Goal: Book appointment/travel/reservation

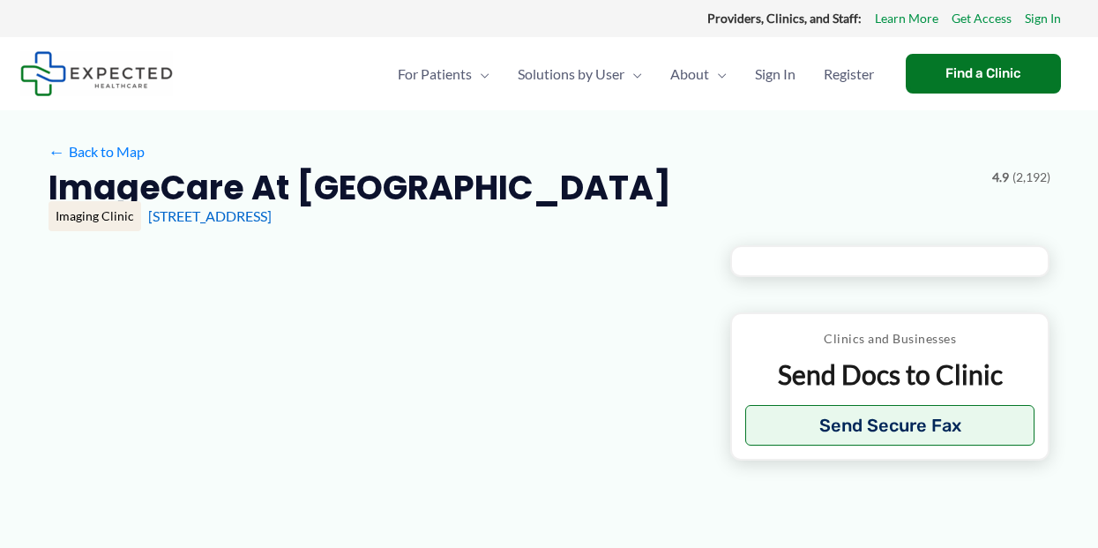
type input "**********"
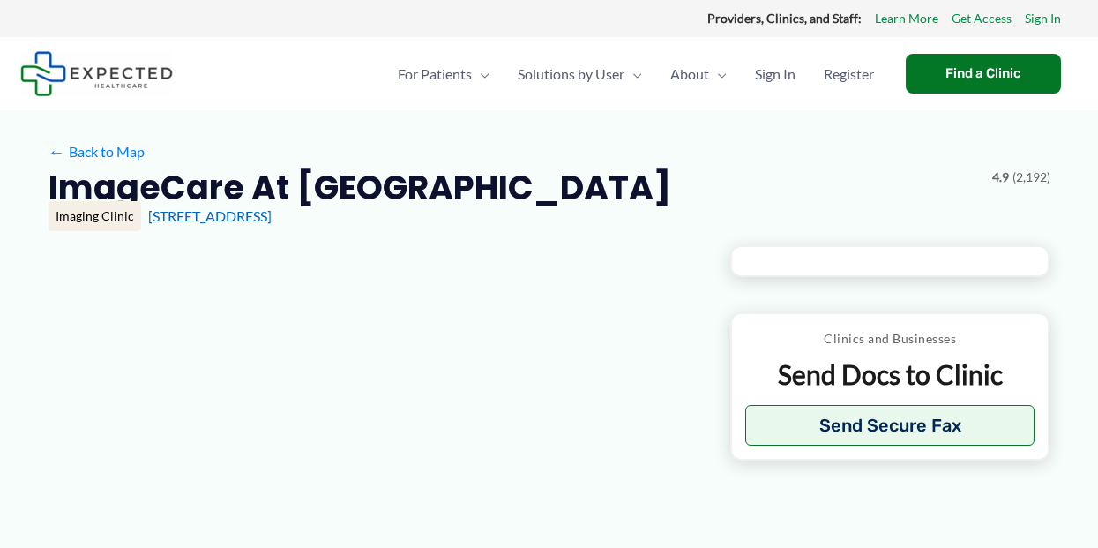
type input "**********"
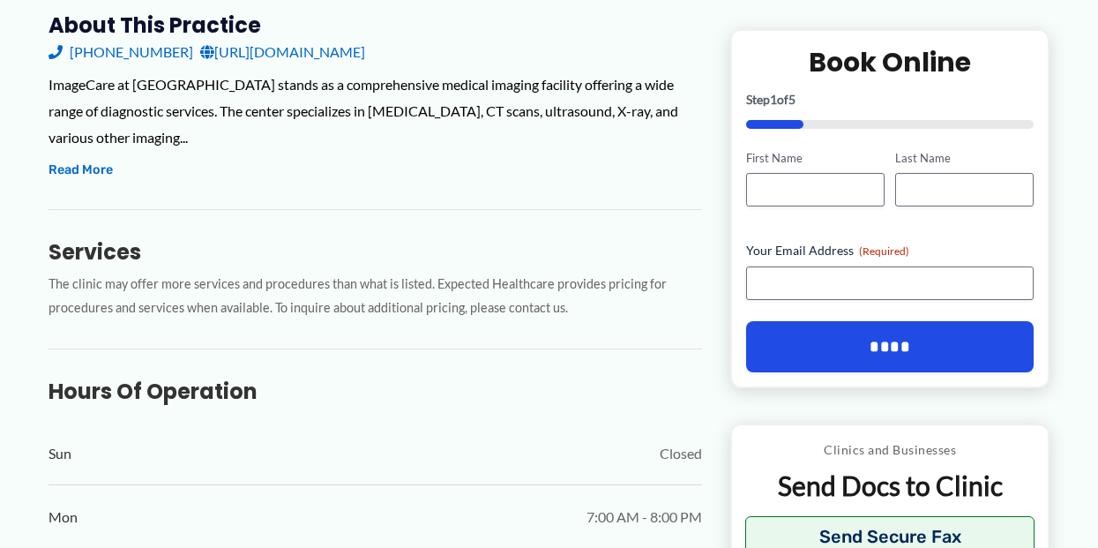
scroll to position [706, 0]
